Goal: Task Accomplishment & Management: Manage account settings

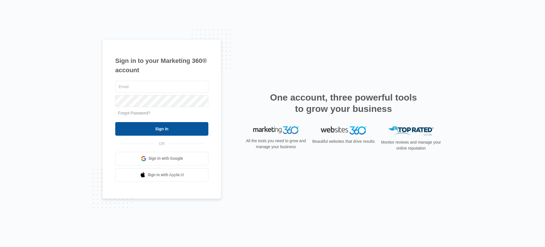
type input "[PERSON_NAME][EMAIL_ADDRESS][PERSON_NAME][DOMAIN_NAME]"
click at [197, 124] on input "Sign In" at bounding box center [161, 129] width 93 height 14
